Goal: Information Seeking & Learning: Learn about a topic

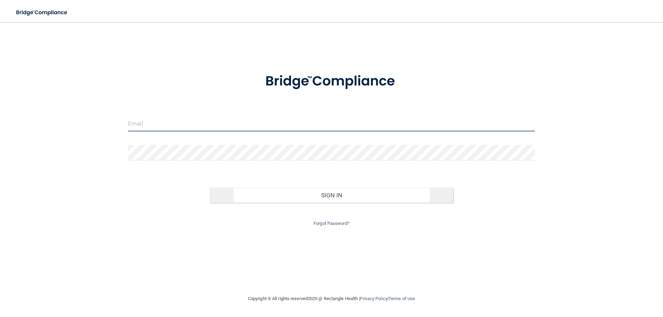
type input "[PERSON_NAME][EMAIL_ADDRESS][DOMAIN_NAME]"
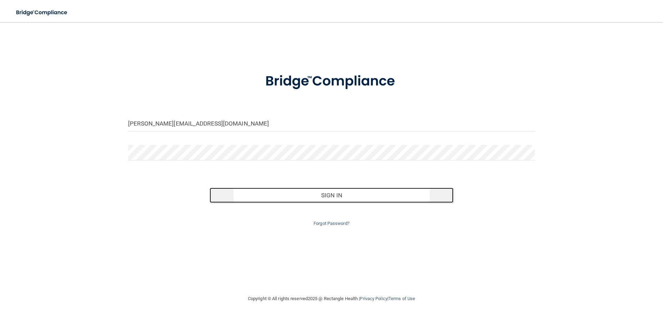
click at [353, 195] on button "Sign In" at bounding box center [332, 195] width 244 height 15
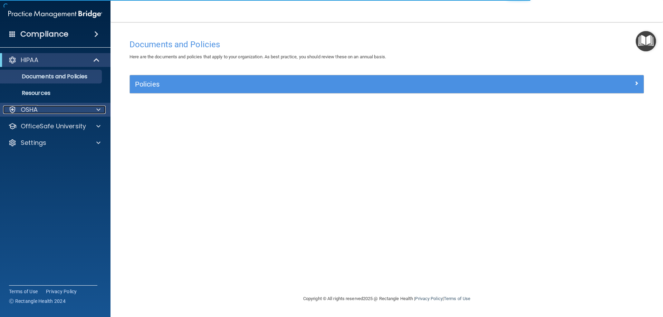
click at [98, 107] on span at bounding box center [98, 110] width 4 height 8
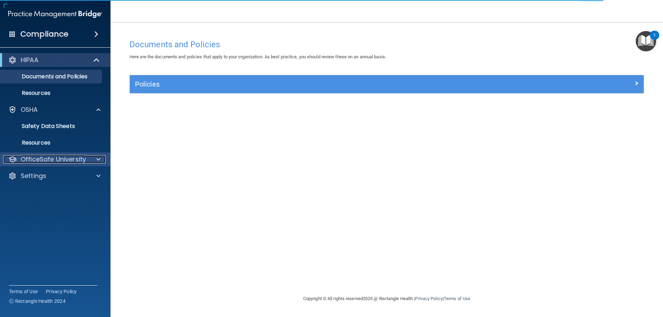
click at [83, 156] on p "OfficeSafe University" at bounding box center [53, 159] width 65 height 8
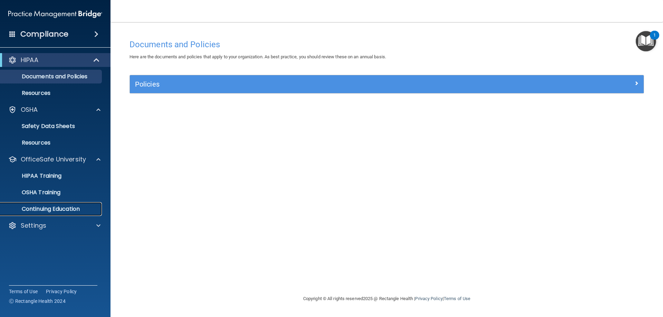
click at [56, 209] on p "Continuing Education" at bounding box center [51, 209] width 94 height 7
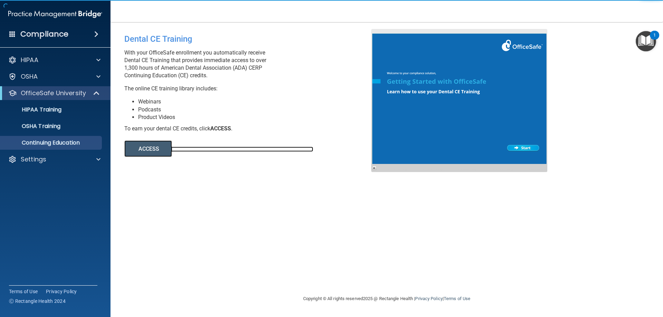
click at [173, 147] on link "ACCESS" at bounding box center [218, 149] width 189 height 5
